Goal: Find specific page/section: Find specific page/section

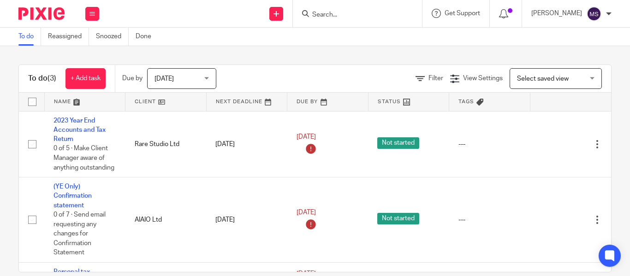
click at [311, 12] on input "Search" at bounding box center [352, 15] width 83 height 8
type input "allign"
click at [321, 29] on div "Allign Limited [PERSON_NAME] [PERSON_NAME] < [PERSON_NAME].[PERSON_NAME]@ allig…" at bounding box center [419, 40] width 235 height 36
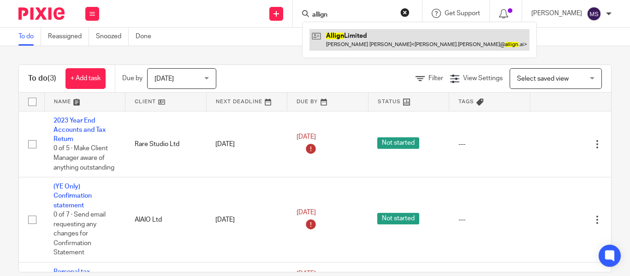
click at [345, 44] on link at bounding box center [420, 39] width 220 height 21
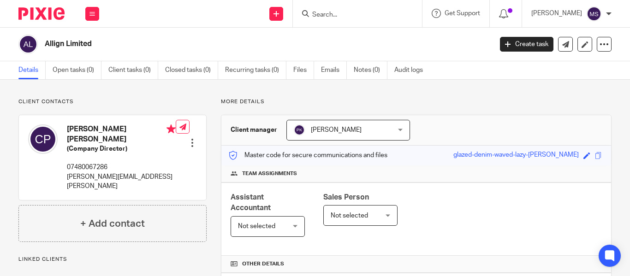
click at [47, 49] on h2 "Allign Limited" at bounding box center [221, 44] width 353 height 10
copy main "Allign Limited Create task Update from Companies House Export data Merge Archiv…"
